Goal: Task Accomplishment & Management: Manage account settings

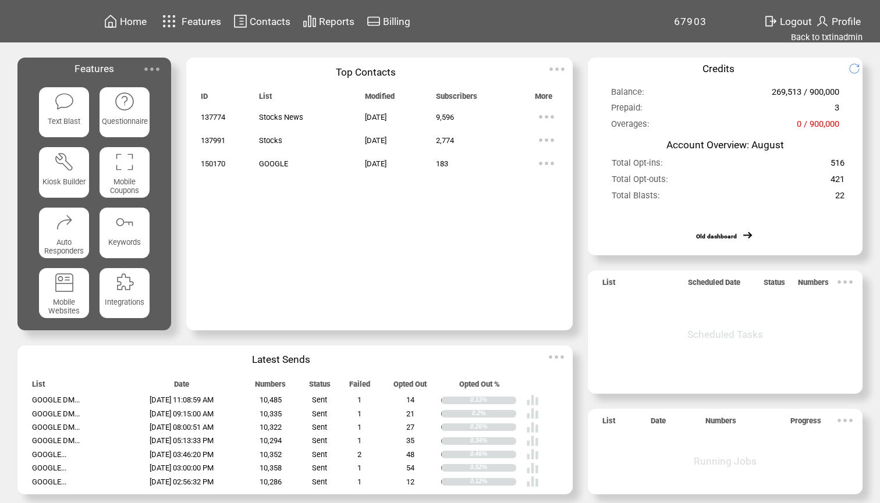
click at [278, 17] on span "Contacts" at bounding box center [270, 22] width 41 height 12
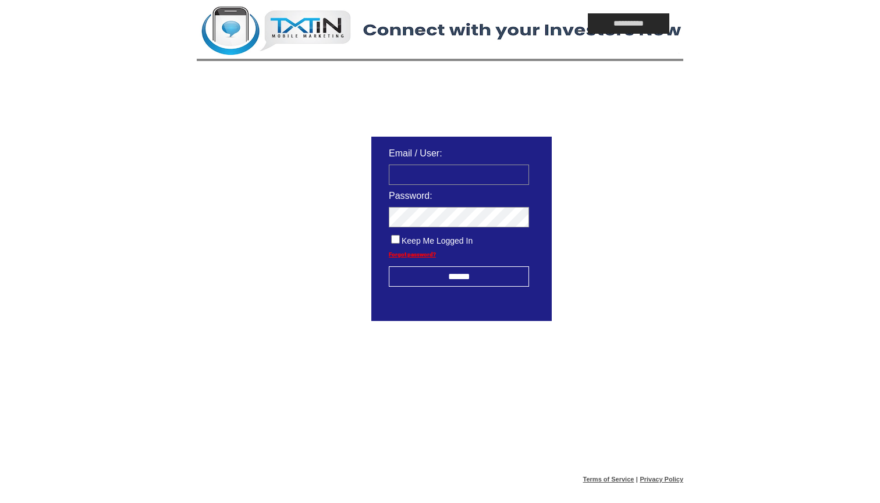
type input "**********"
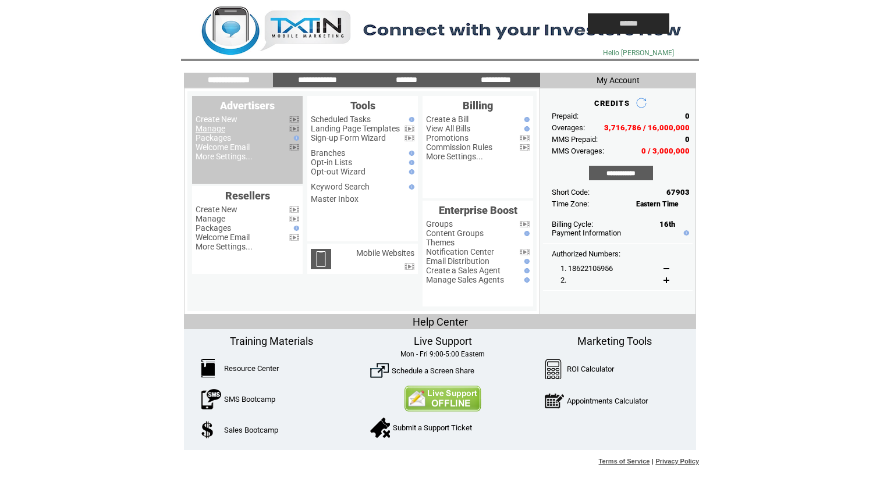
click at [212, 130] on link "Manage" at bounding box center [210, 128] width 30 height 9
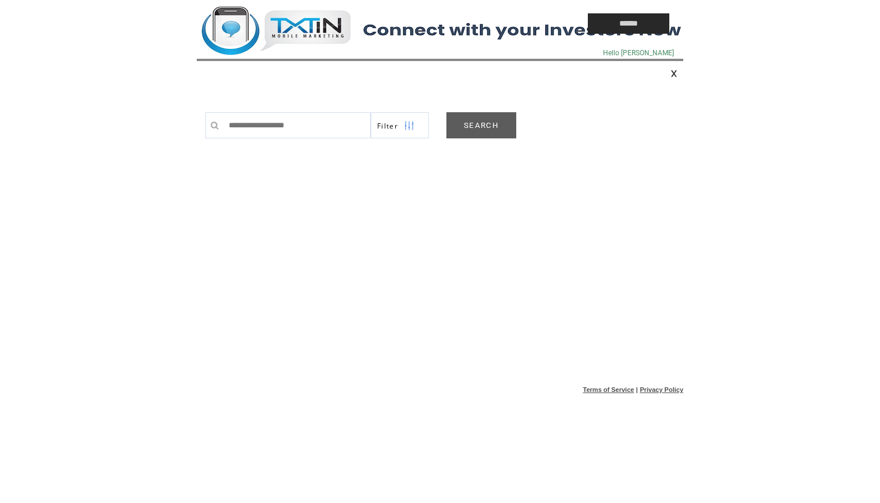
click at [476, 129] on link "SEARCH" at bounding box center [481, 125] width 70 height 26
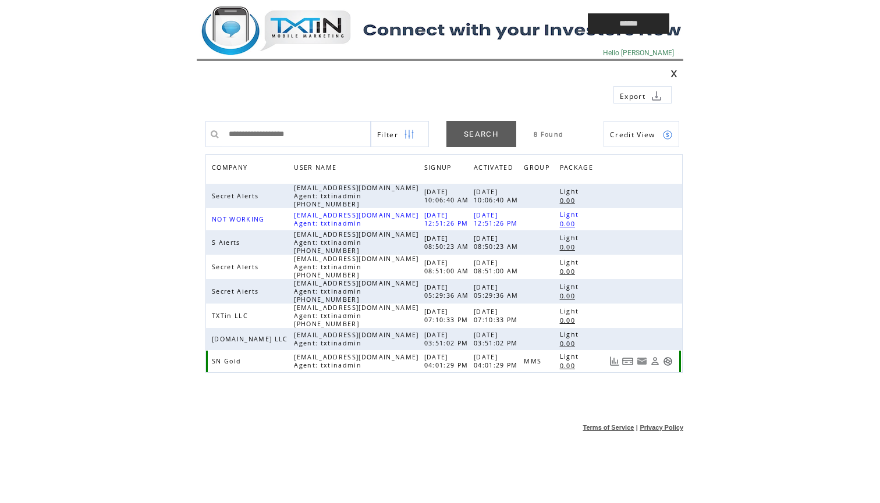
click at [667, 361] on link at bounding box center [668, 362] width 10 height 10
click at [318, 40] on td at bounding box center [365, 23] width 337 height 47
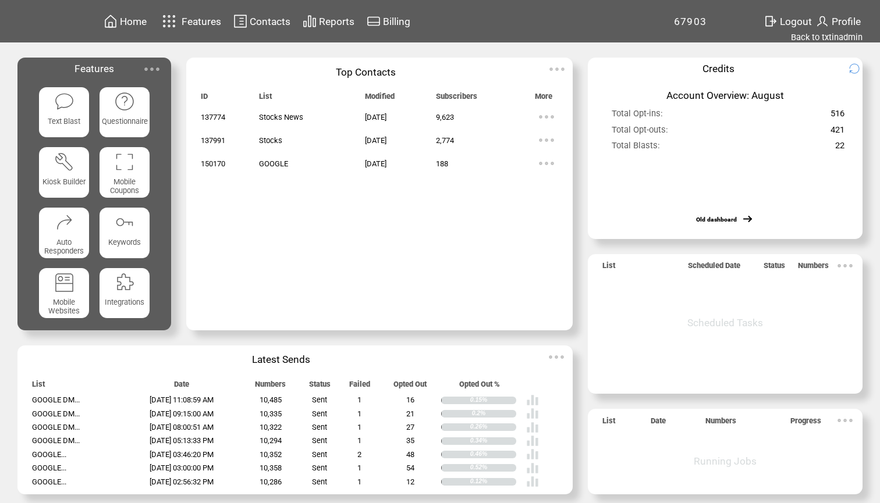
click at [259, 13] on td "Contacts" at bounding box center [270, 21] width 42 height 16
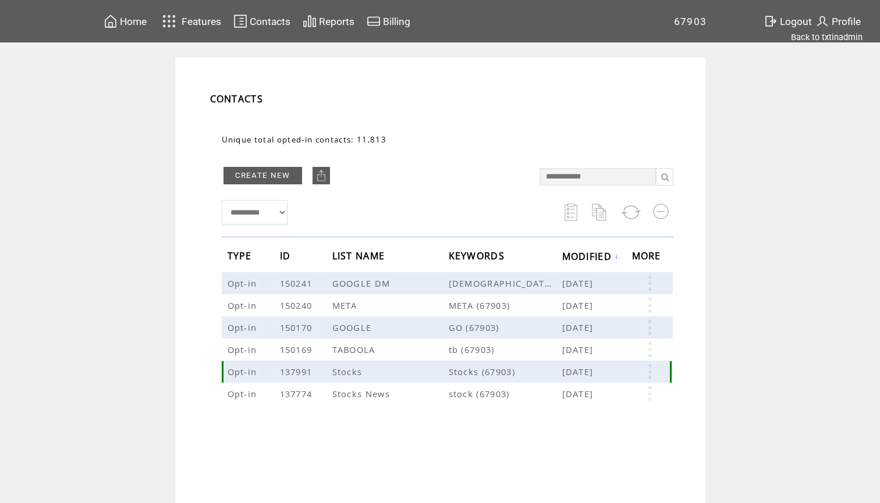
click at [650, 375] on link at bounding box center [649, 371] width 35 height 15
click at [717, 373] on td "**********" at bounding box center [440, 303] width 880 height 490
click at [648, 390] on link at bounding box center [649, 393] width 35 height 15
click at [586, 428] on link "9623" at bounding box center [603, 426] width 58 height 17
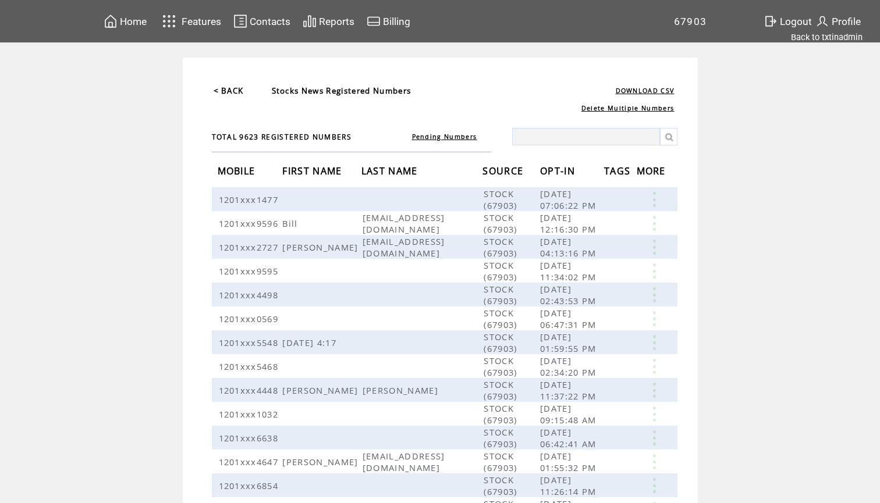
click at [564, 177] on span "OPT-IN" at bounding box center [559, 173] width 38 height 22
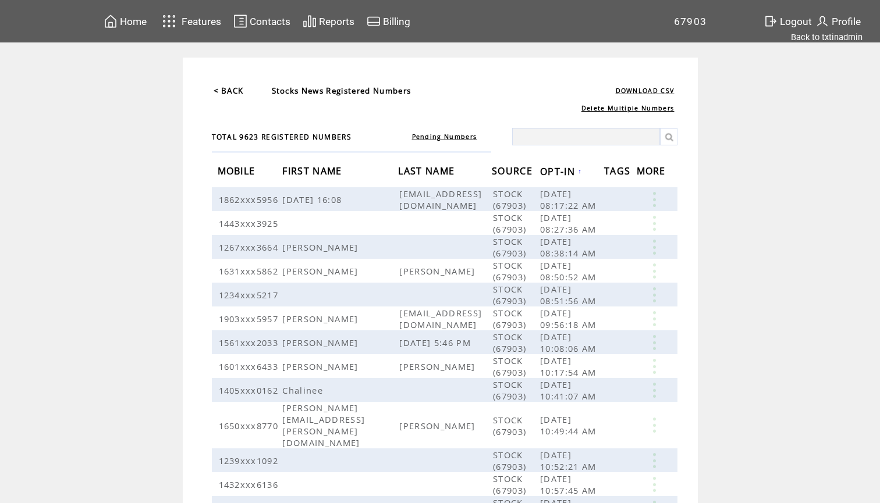
click at [578, 171] on span "OPT-IN" at bounding box center [559, 173] width 38 height 22
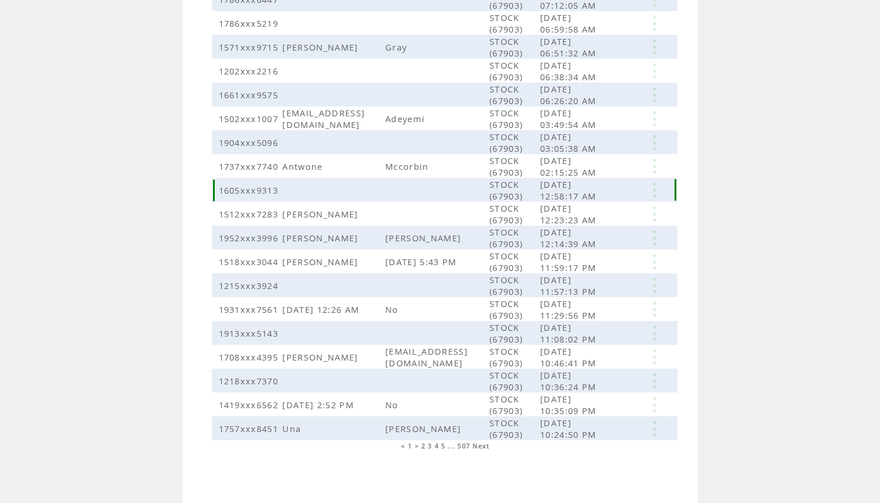
scroll to position [410, 0]
click at [422, 447] on span "2" at bounding box center [423, 446] width 4 height 8
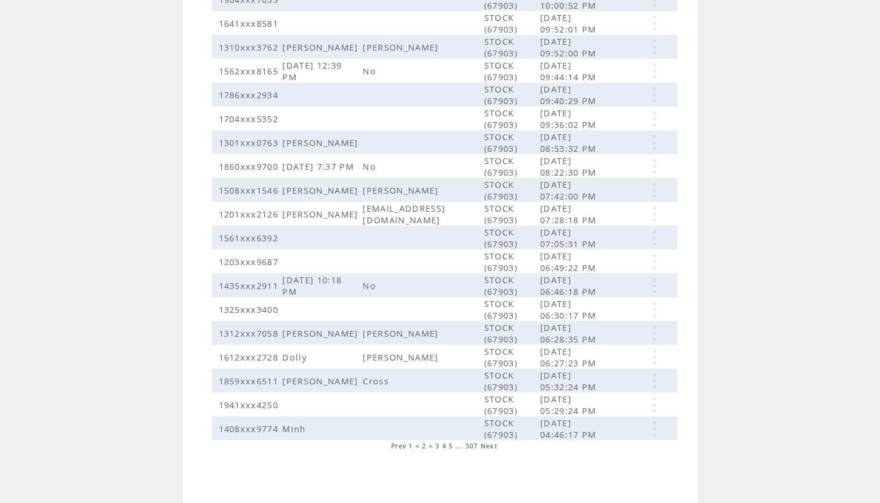
scroll to position [200, 0]
click at [438, 446] on span "3" at bounding box center [437, 446] width 4 height 8
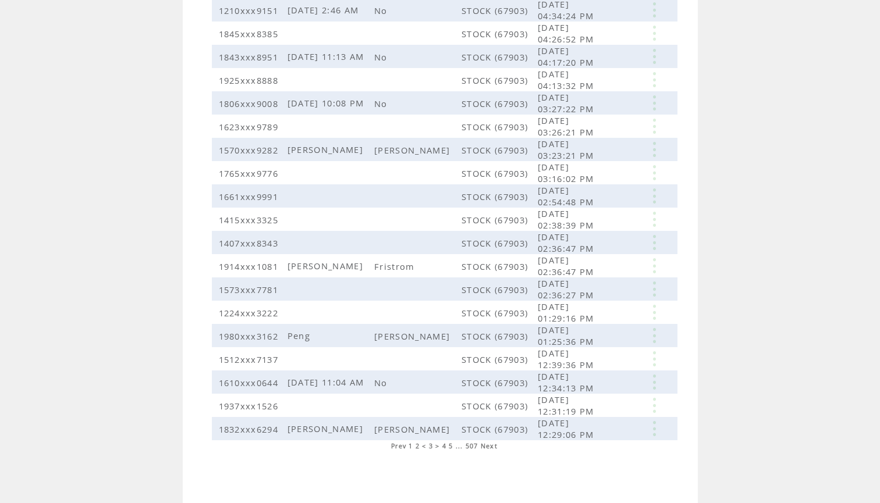
scroll to position [189, 0]
click at [443, 446] on span "4" at bounding box center [444, 446] width 4 height 8
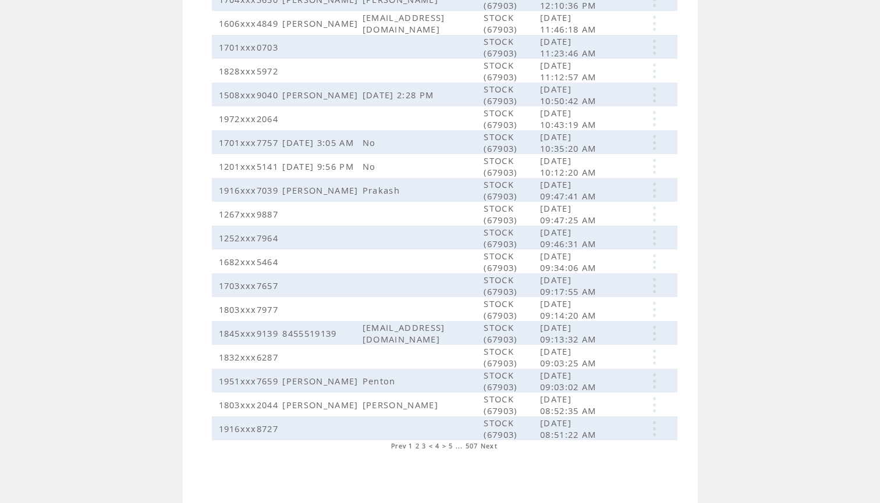
scroll to position [209, 0]
click at [450, 447] on span "5" at bounding box center [451, 446] width 4 height 8
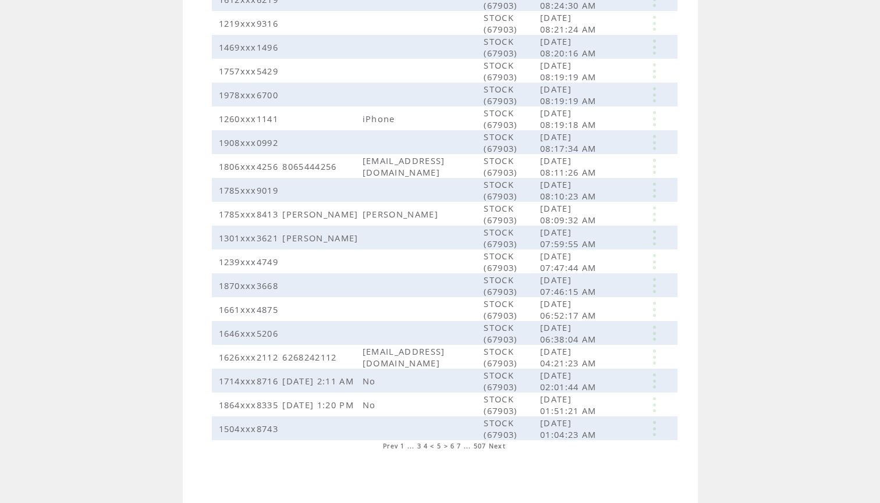
scroll to position [200, 0]
click at [451, 447] on span "6" at bounding box center [452, 446] width 4 height 8
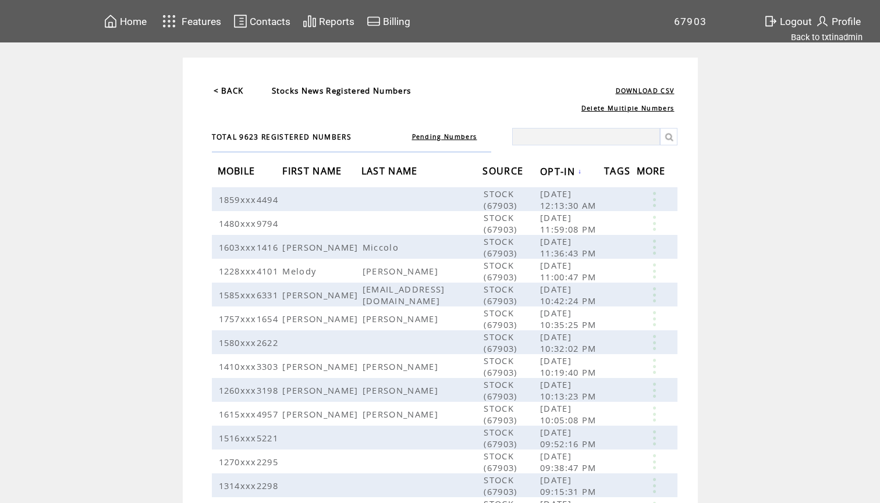
click at [140, 22] on span "Home" at bounding box center [133, 22] width 27 height 12
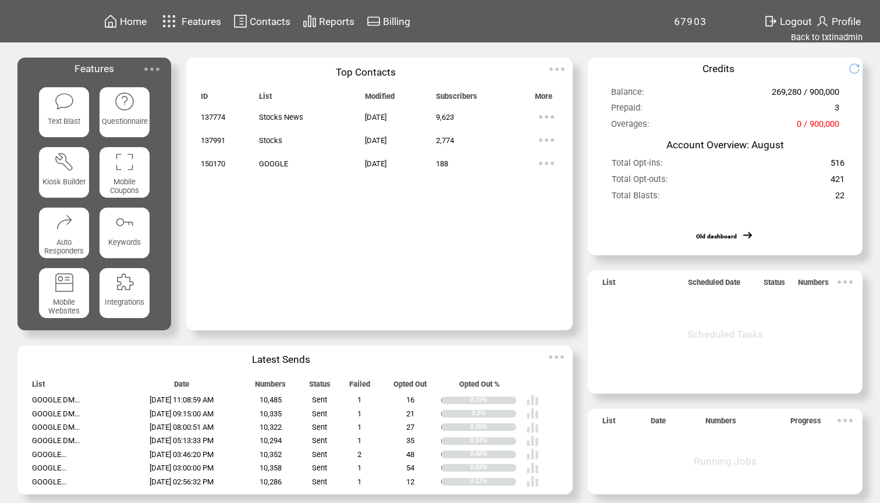
click at [131, 21] on span "Home" at bounding box center [133, 22] width 27 height 12
click at [839, 38] on link "Back to txtinadmin" at bounding box center [827, 37] width 72 height 10
